Goal: Find specific page/section: Find specific page/section

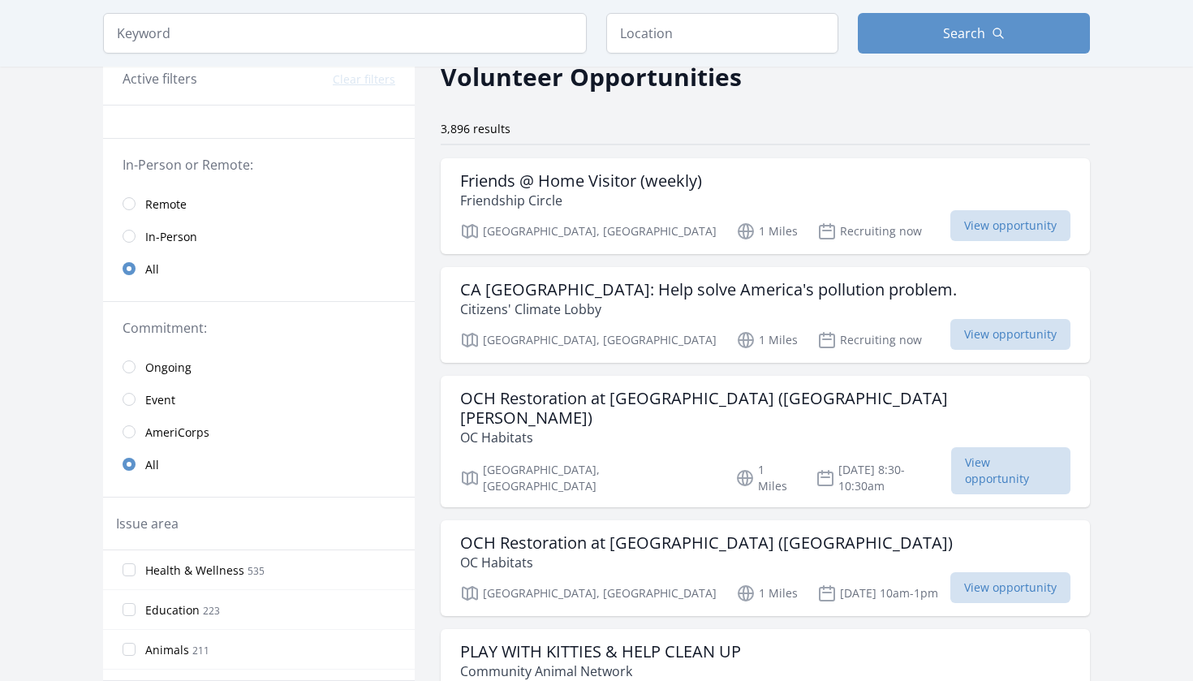
scroll to position [98, 0]
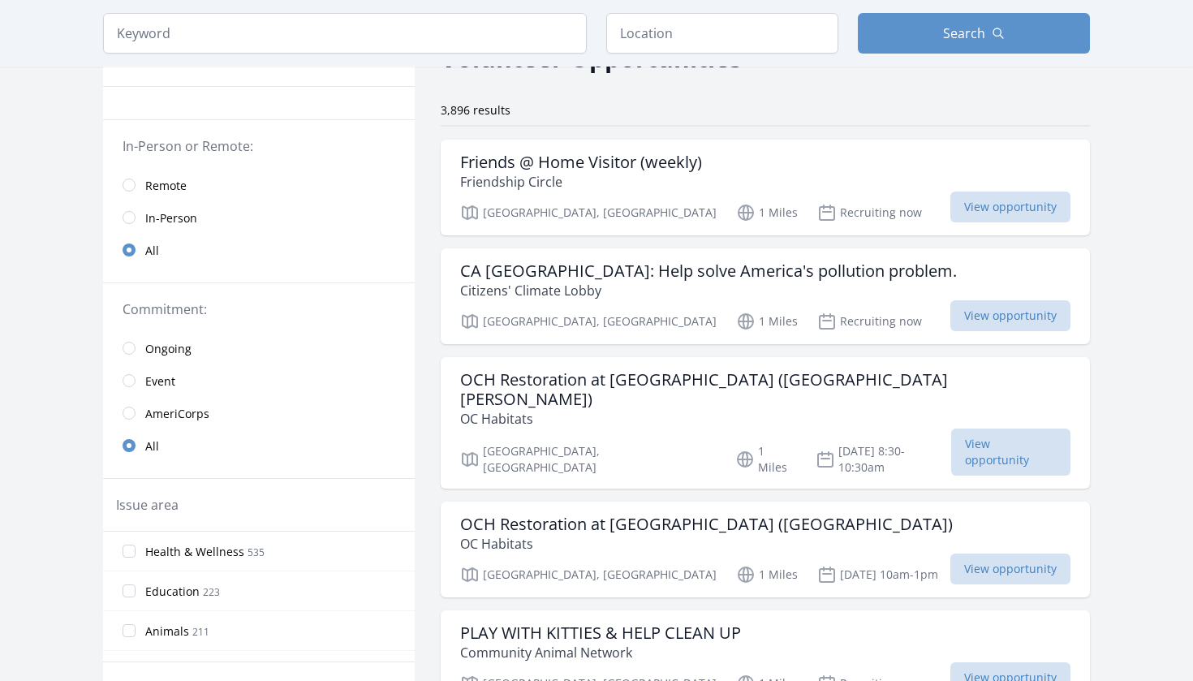
click at [152, 181] on span "Remote" at bounding box center [165, 186] width 41 height 16
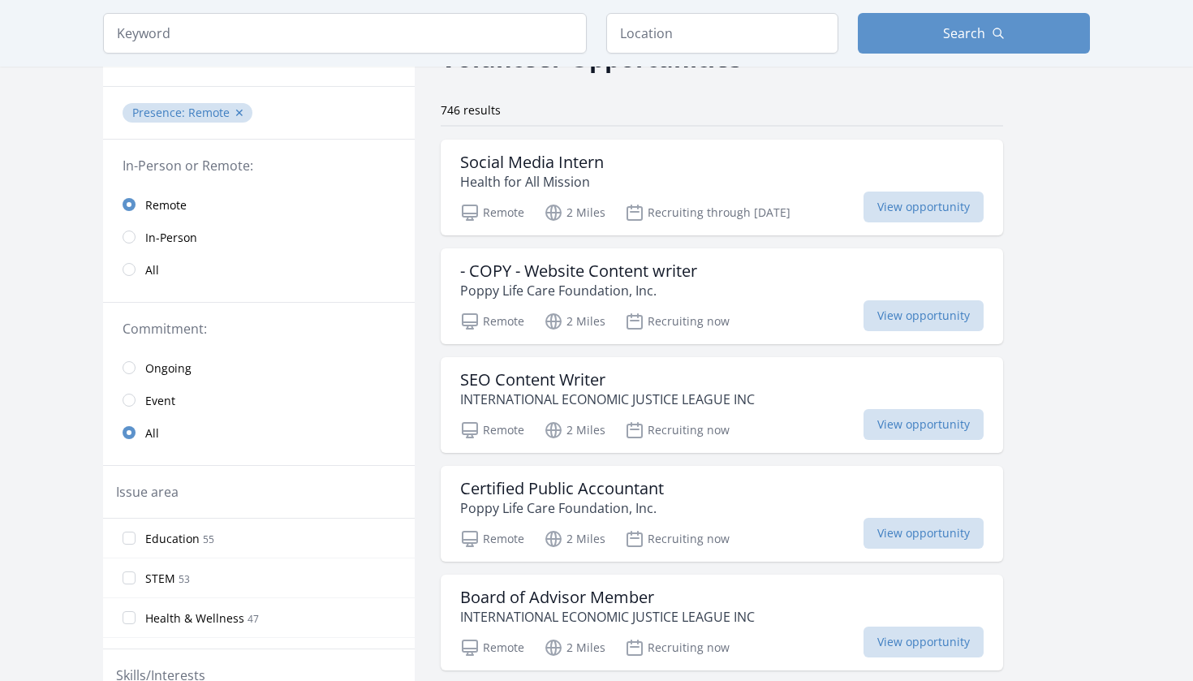
click at [172, 401] on span "Event" at bounding box center [160, 401] width 30 height 16
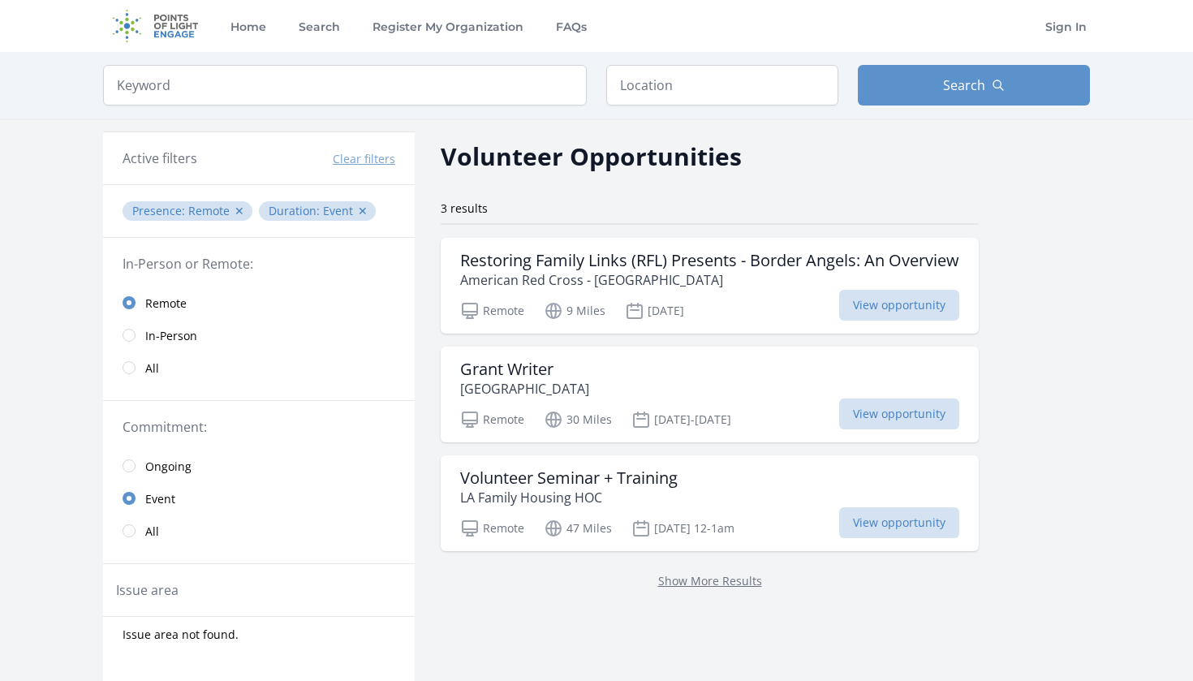
click at [160, 474] on span "Ongoing" at bounding box center [168, 467] width 46 height 16
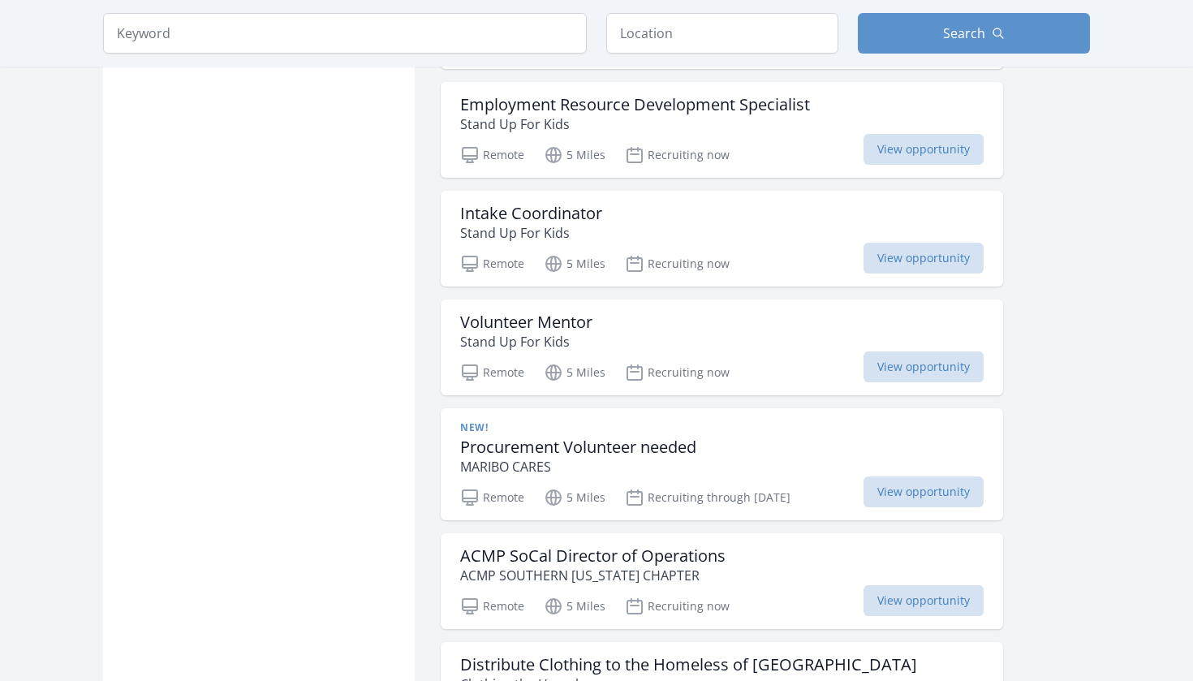
scroll to position [1680, 0]
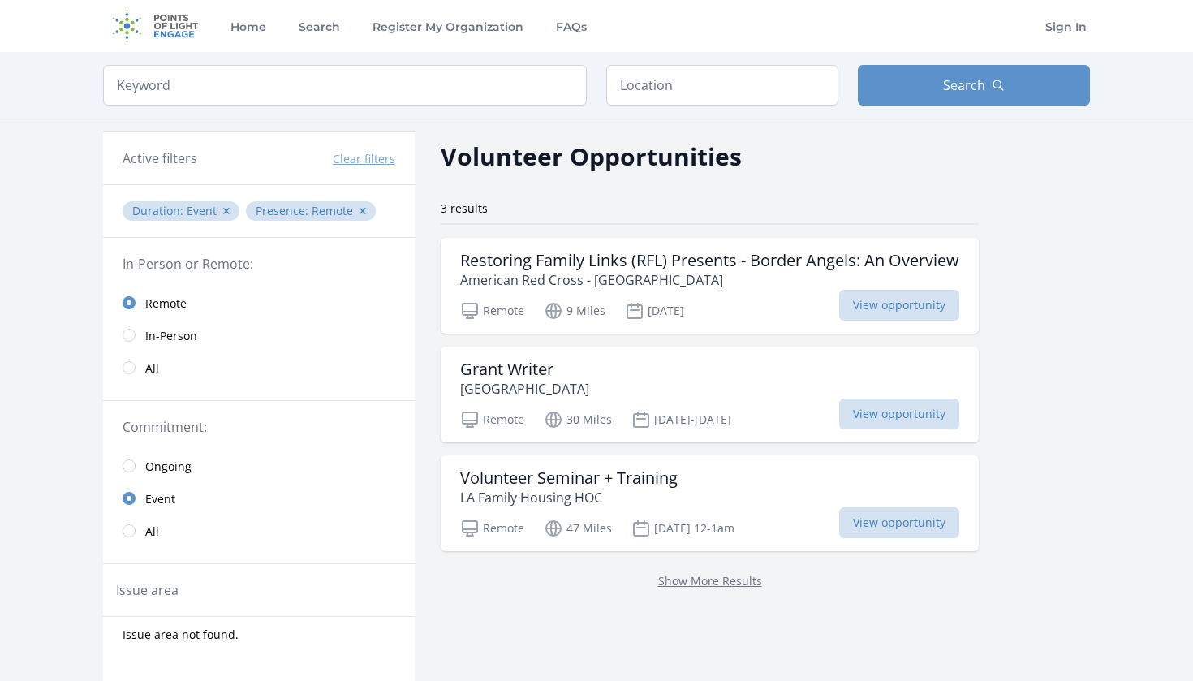
scroll to position [98, 0]
